Goal: Find specific page/section

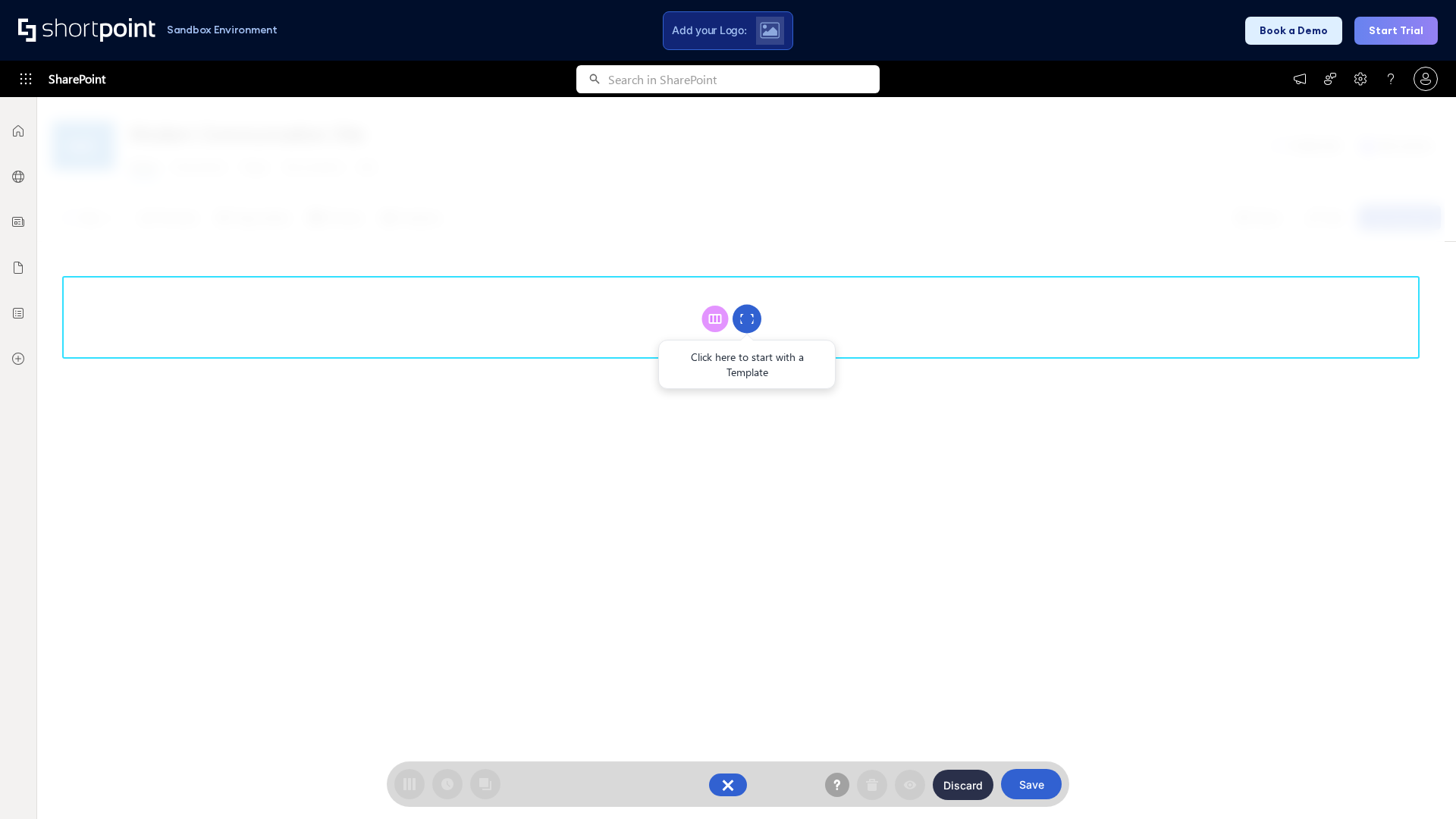
click at [748, 318] on circle at bounding box center [748, 319] width 29 height 29
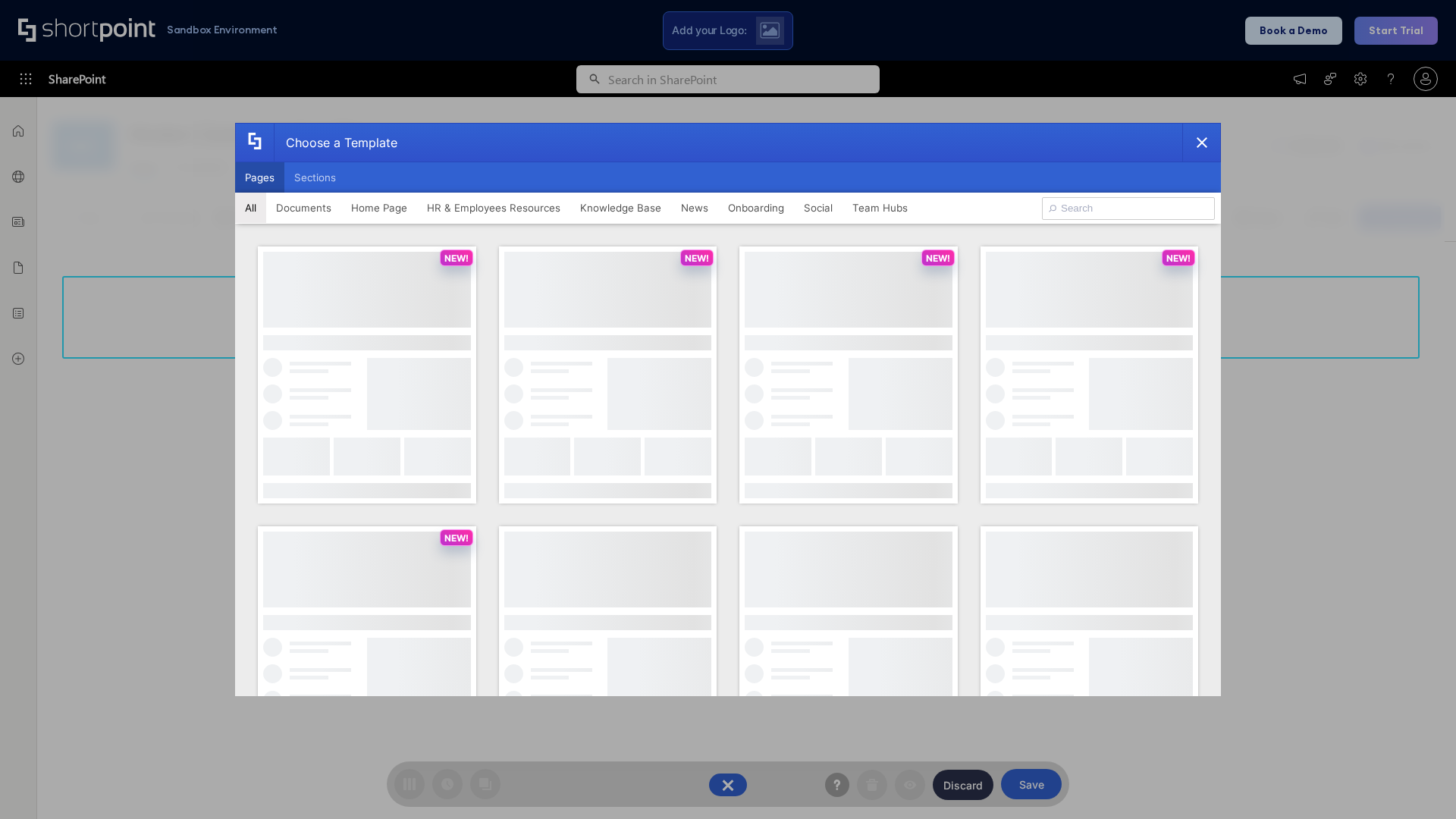
click at [260, 177] on button "Pages" at bounding box center [260, 177] width 49 height 31
type input "Social Layout 2"
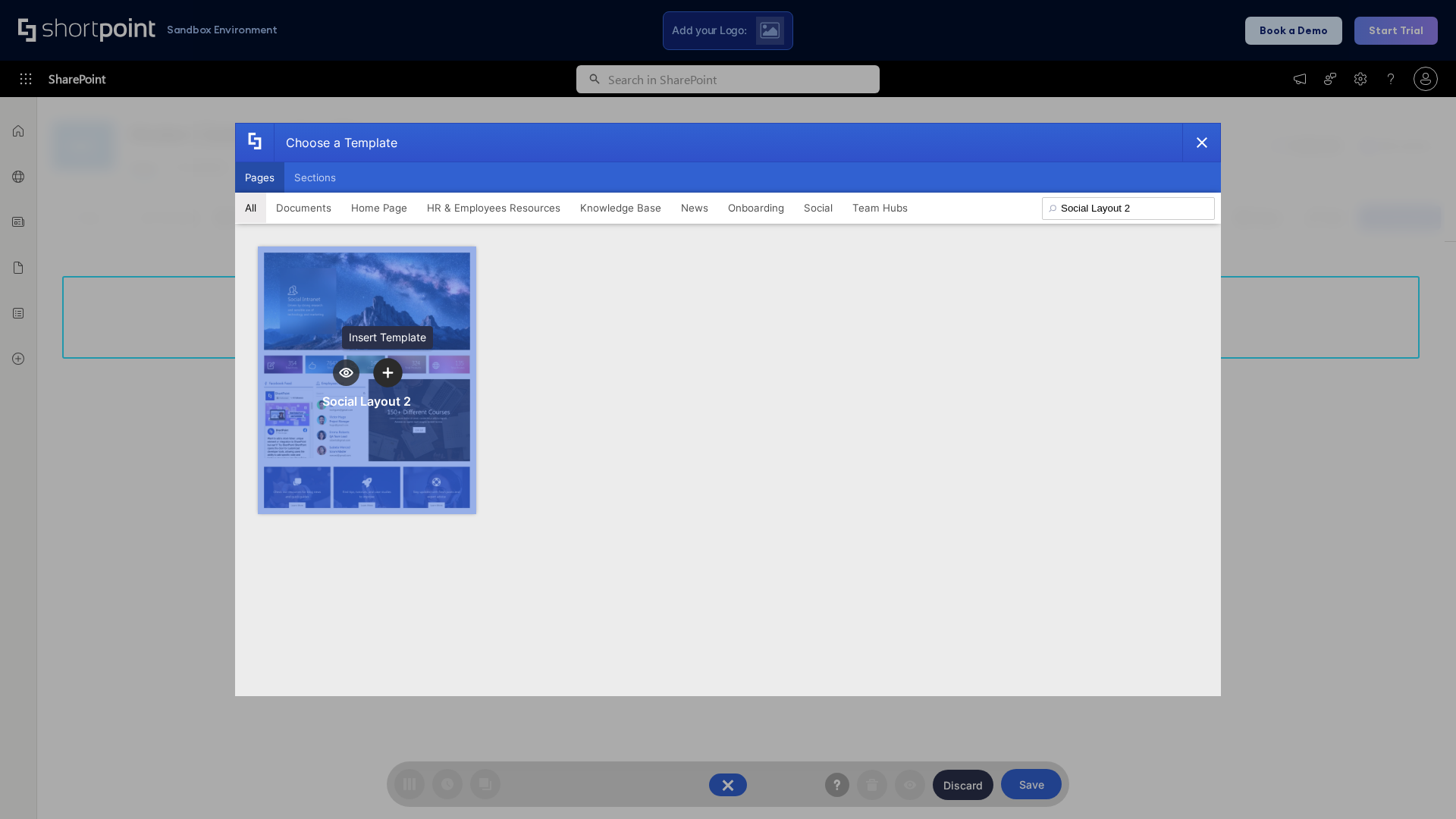
click at [388, 373] on icon "template selector" at bounding box center [388, 373] width 11 height 11
